Goal: Transaction & Acquisition: Book appointment/travel/reservation

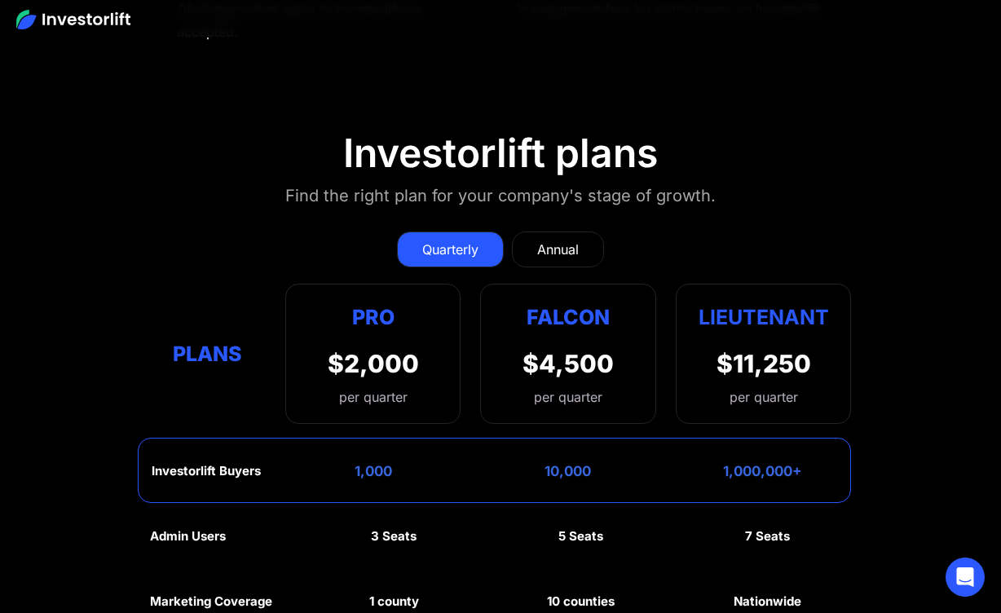
scroll to position [7159, 0]
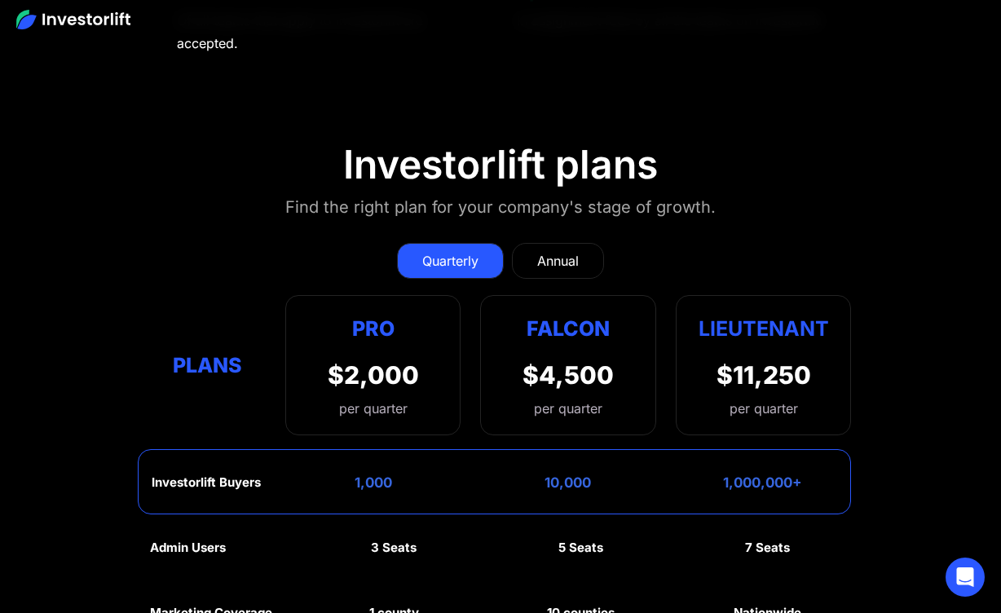
click at [557, 251] on div "Annual" at bounding box center [558, 261] width 42 height 20
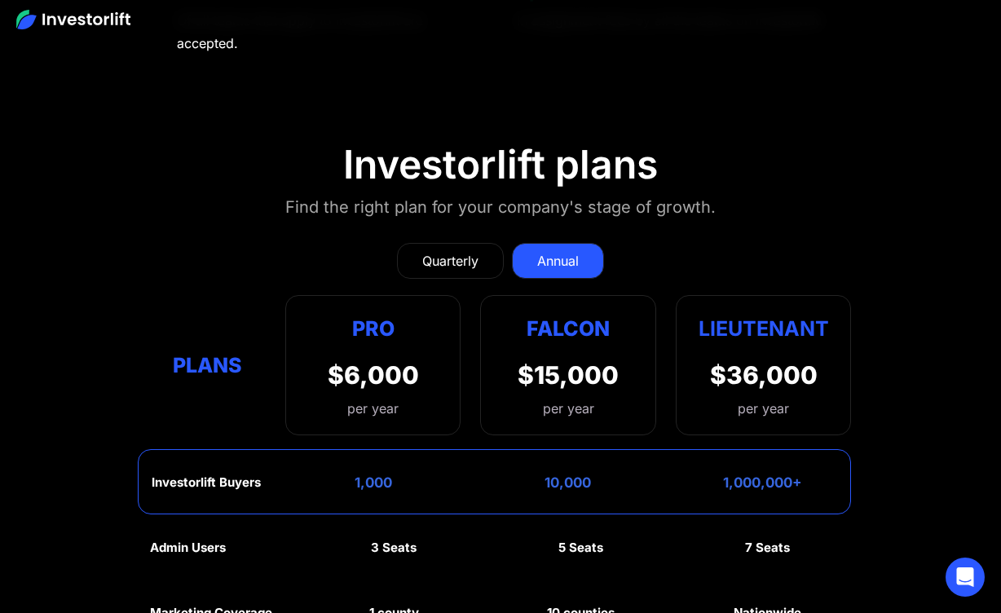
click at [445, 251] on div "Quarterly" at bounding box center [450, 261] width 56 height 20
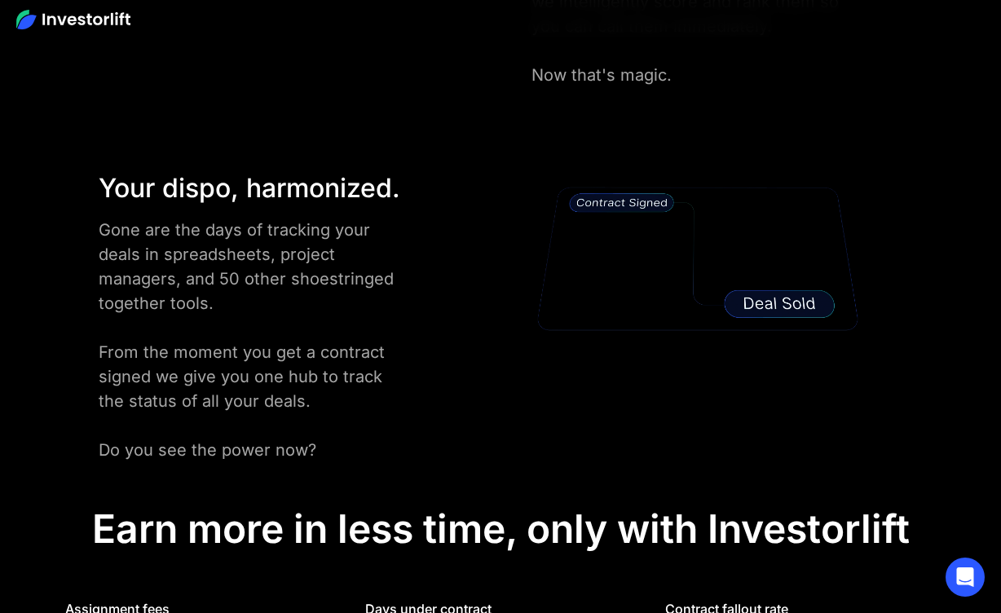
click at [507, 243] on div "Your dispo, harmonized. Gone are the days of tracking your deals in spreadsheet…" at bounding box center [500, 316] width 901 height 294
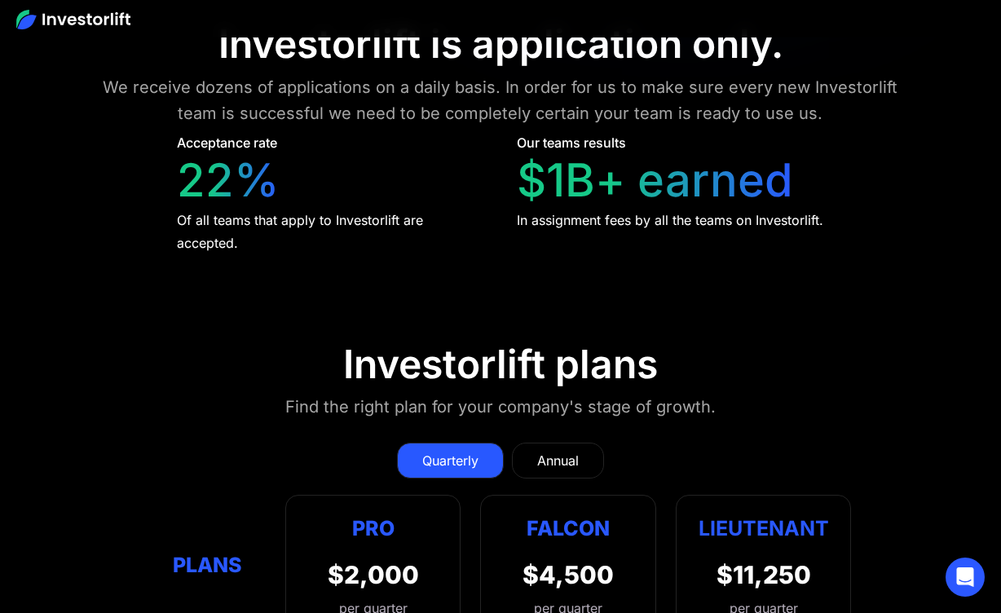
scroll to position [6819, 0]
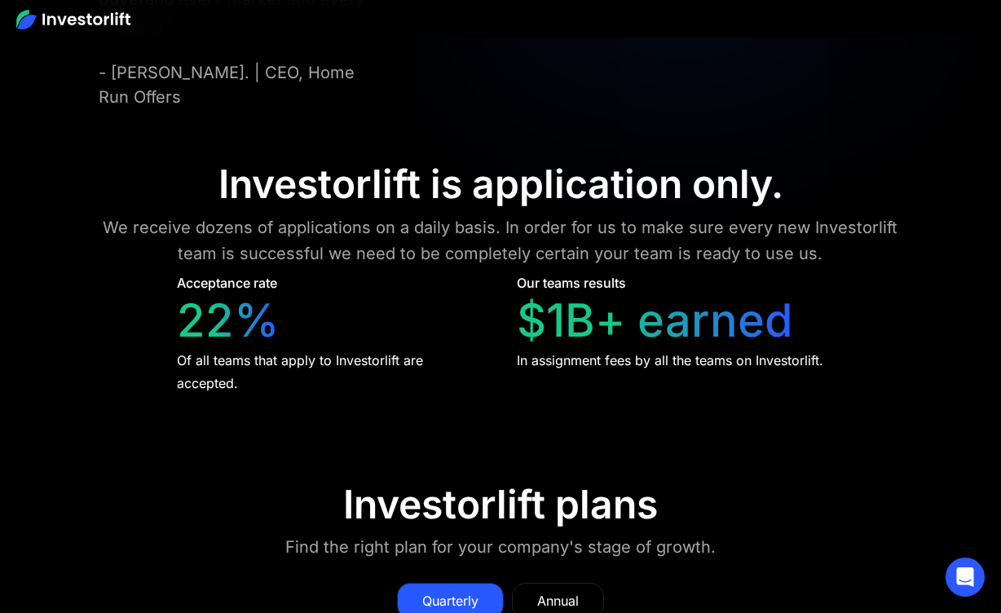
click at [568, 591] on div "Annual" at bounding box center [558, 601] width 42 height 20
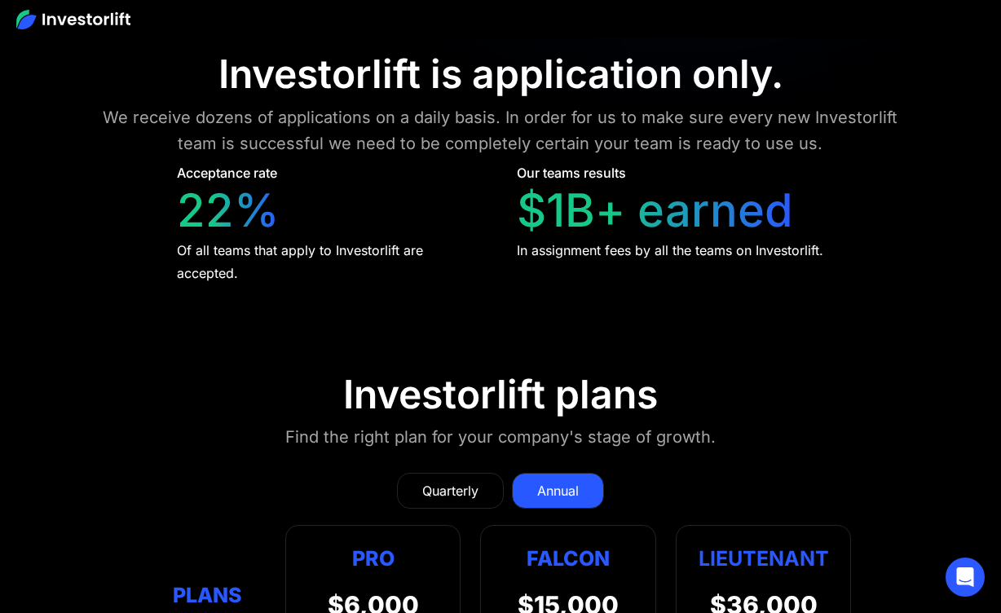
scroll to position [7001, 0]
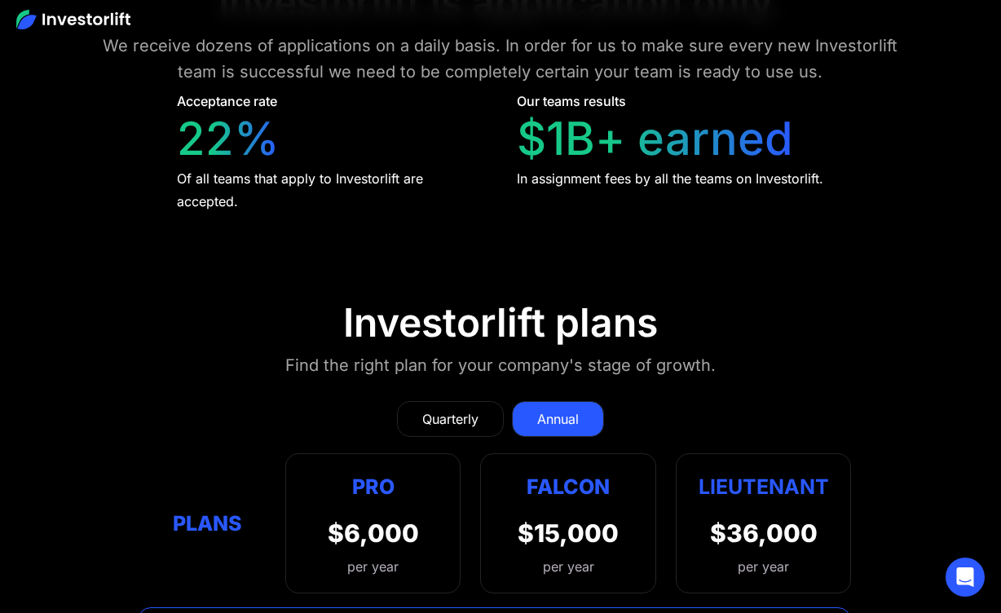
click at [457, 409] on div "Quarterly" at bounding box center [450, 419] width 56 height 20
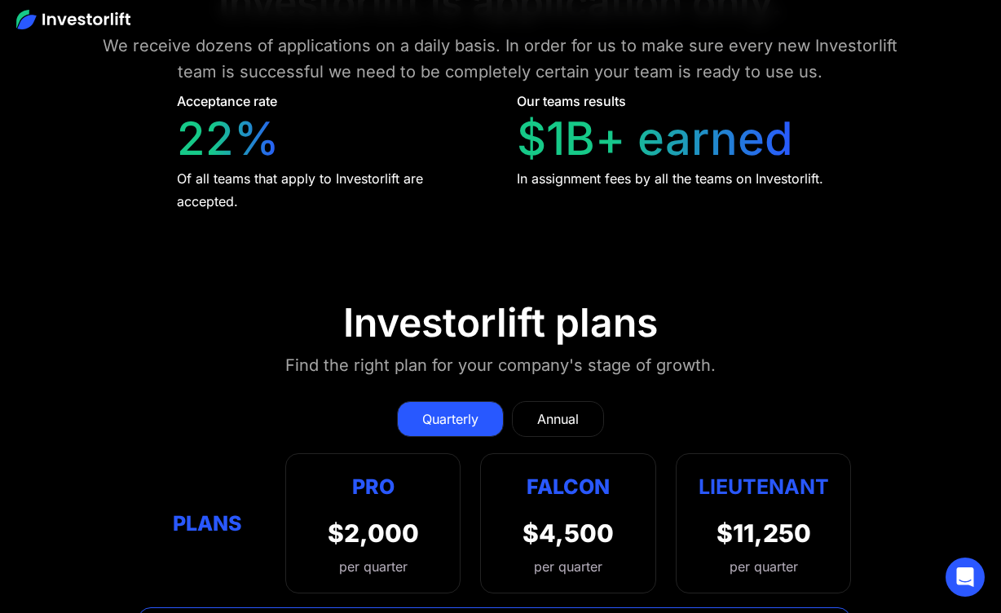
click at [520, 401] on link "Annual" at bounding box center [558, 419] width 92 height 36
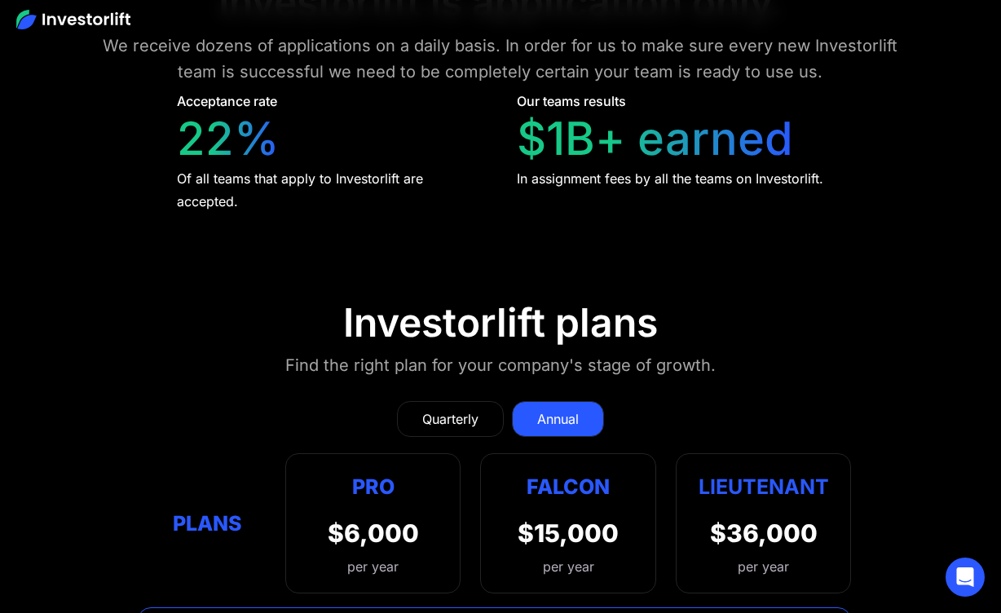
click at [472, 409] on div "Quarterly" at bounding box center [450, 419] width 56 height 20
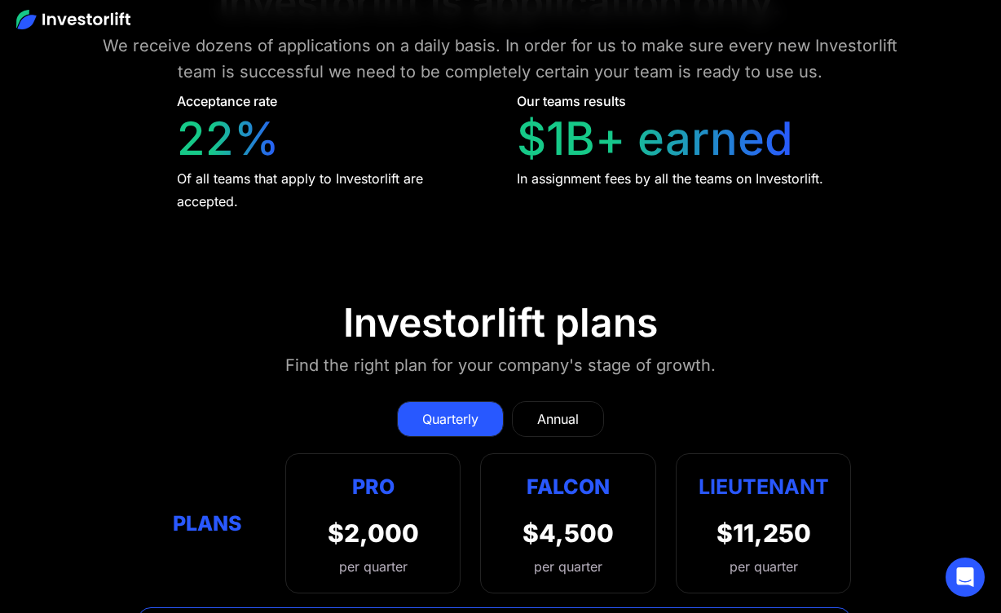
click at [543, 409] on div "Annual" at bounding box center [558, 419] width 42 height 20
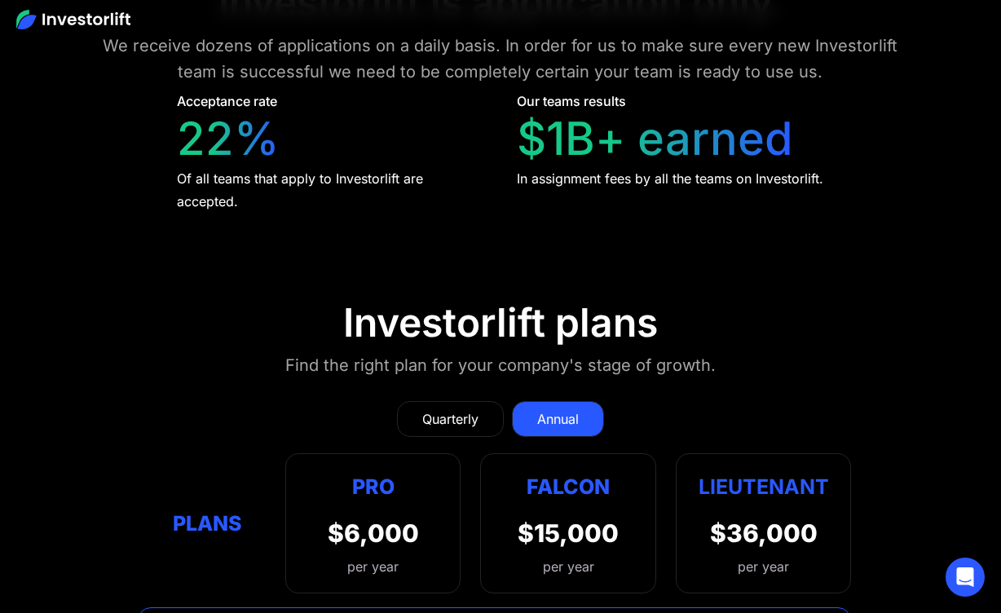
click at [443, 409] on div "Quarterly" at bounding box center [450, 419] width 56 height 20
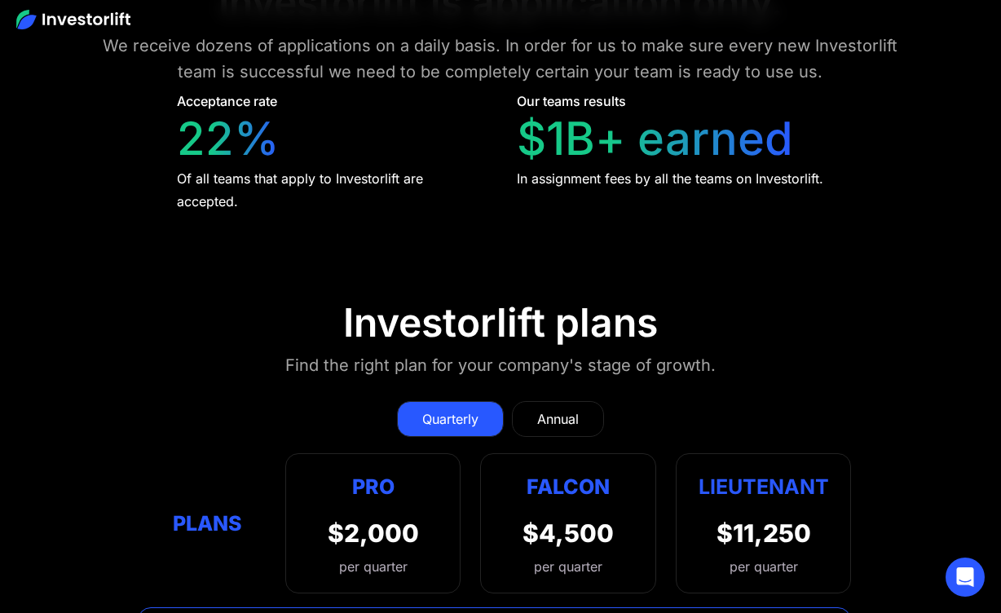
click at [519, 401] on link "Annual" at bounding box center [558, 419] width 92 height 36
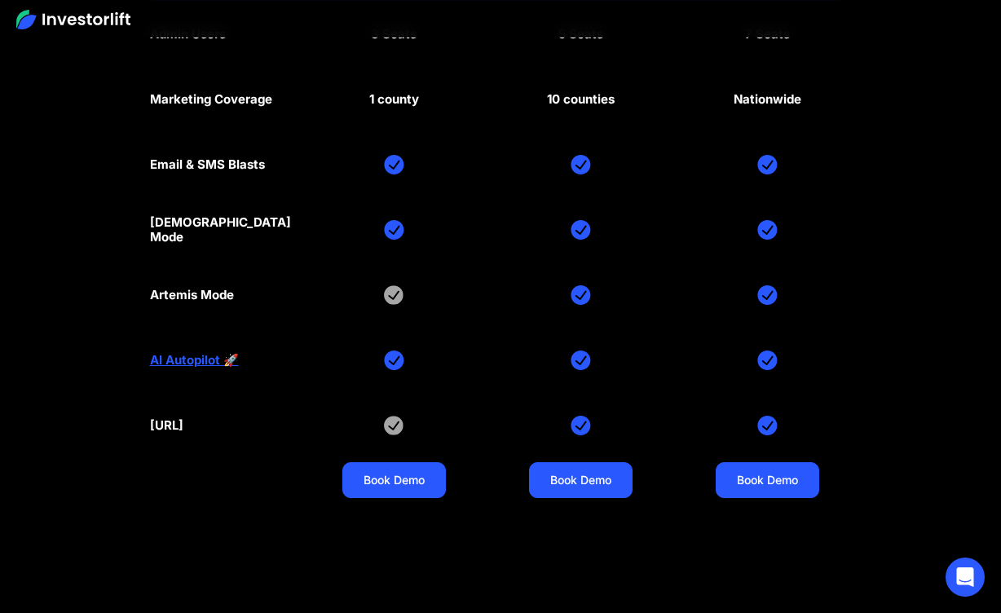
scroll to position [7666, 0]
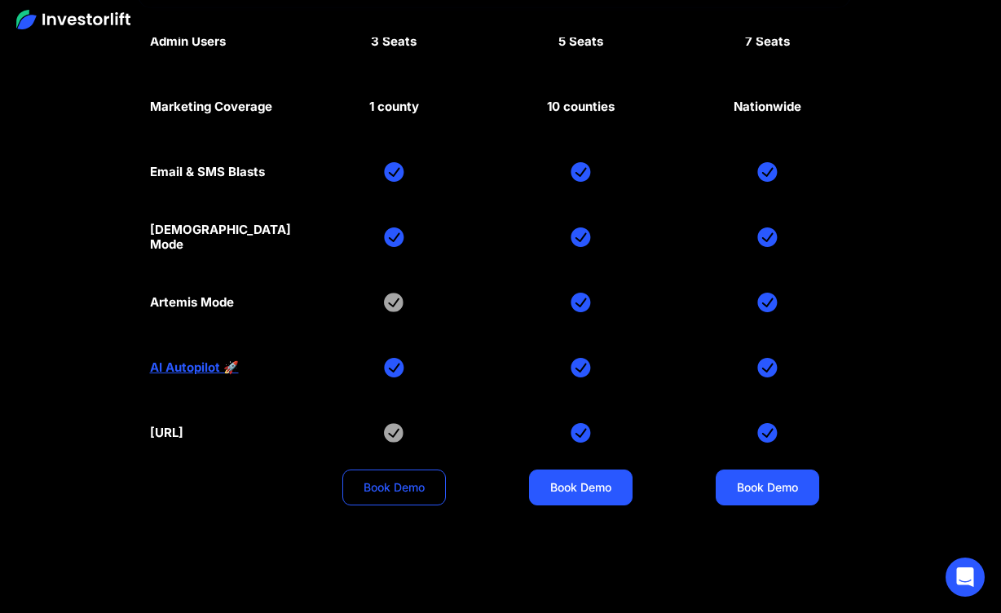
click at [369, 470] on link "Book Demo" at bounding box center [395, 488] width 104 height 36
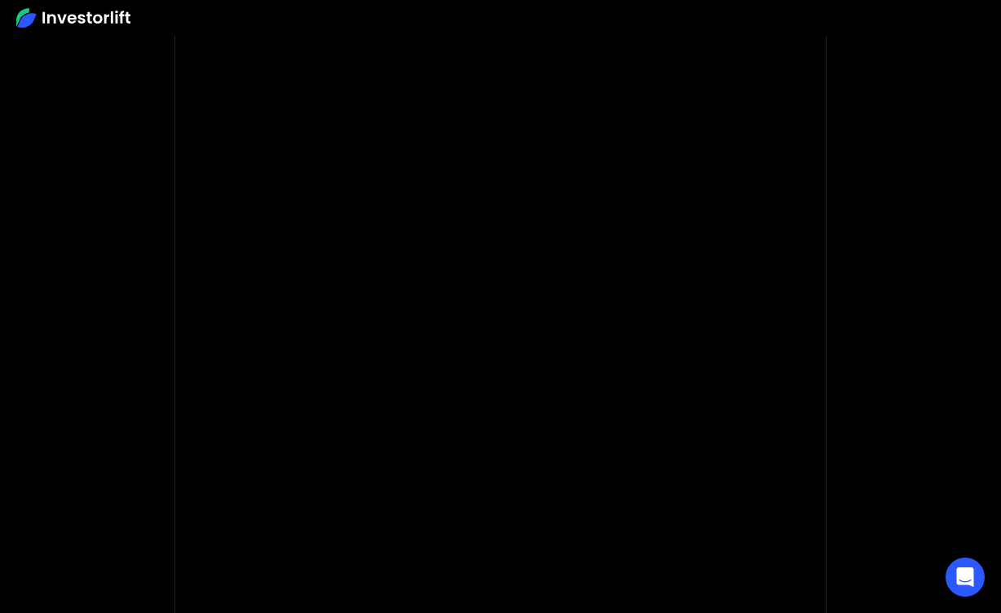
scroll to position [82, 0]
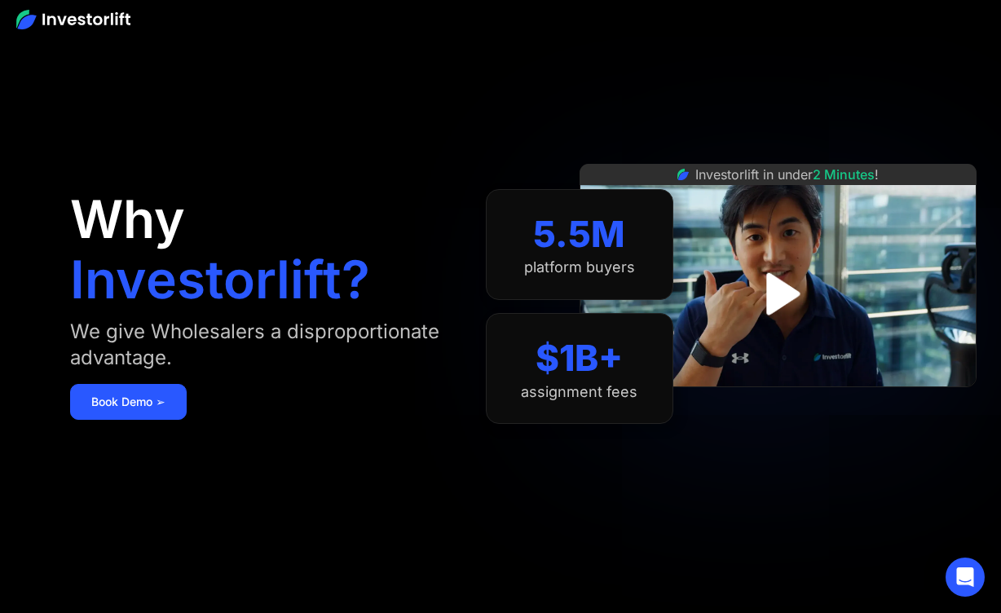
scroll to position [7195, 0]
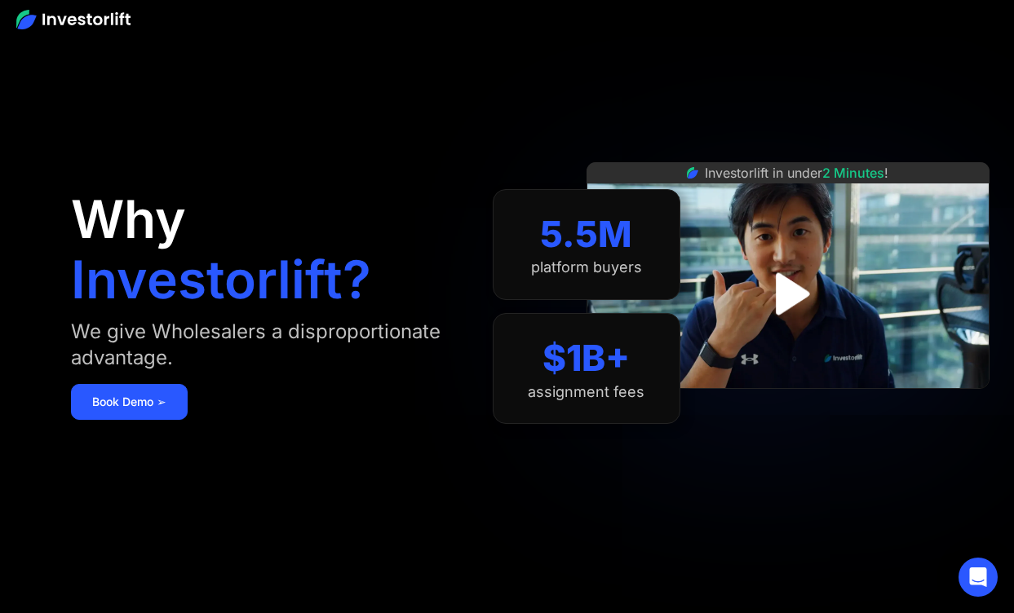
click at [377, 287] on div "Why Investorlift? We give Wholesalers a disproportionate advantage. [DEMOGRAPHI…" at bounding box center [282, 306] width 422 height 515
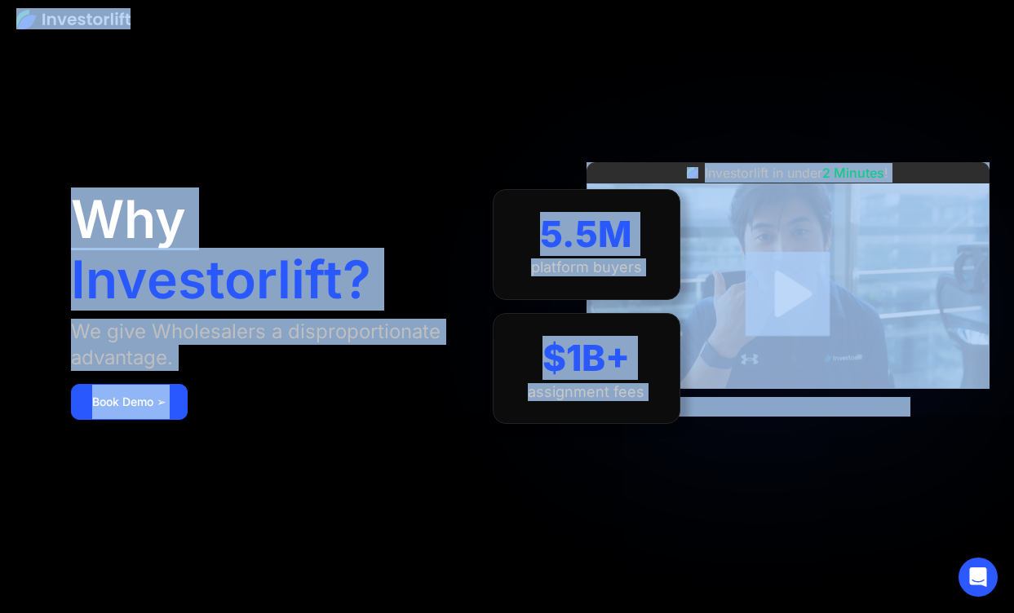
copy body "Why Investorlift? We give Wholesalers a disproportionate advantage. Book Demo ➢…"
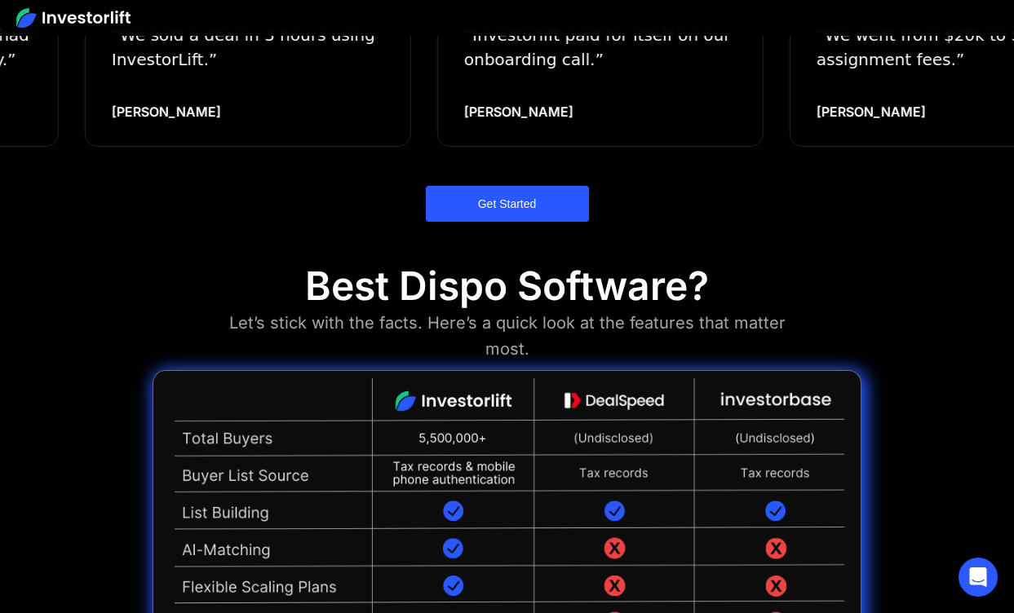
scroll to position [1279, 0]
